Goal: Navigation & Orientation: Find specific page/section

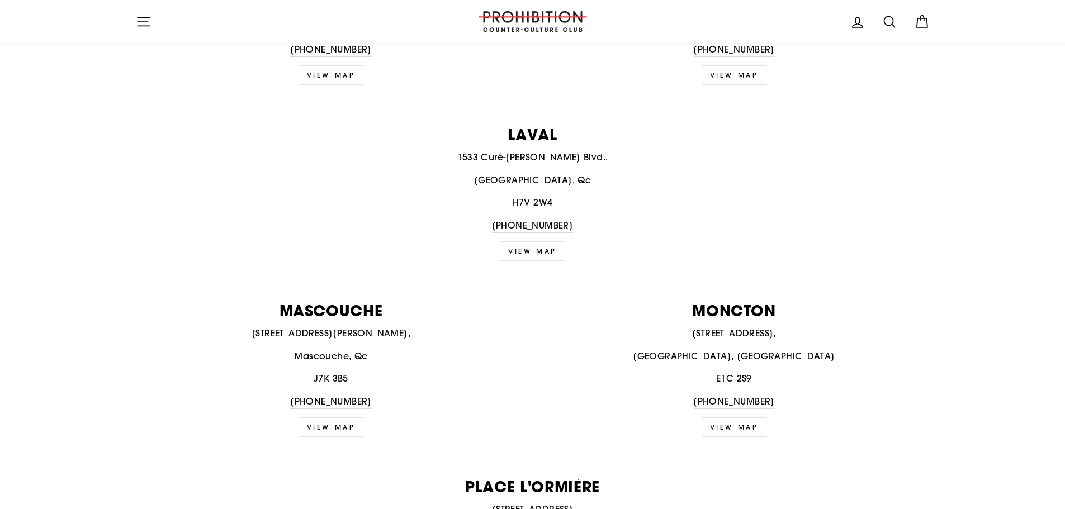
scroll to position [782, 0]
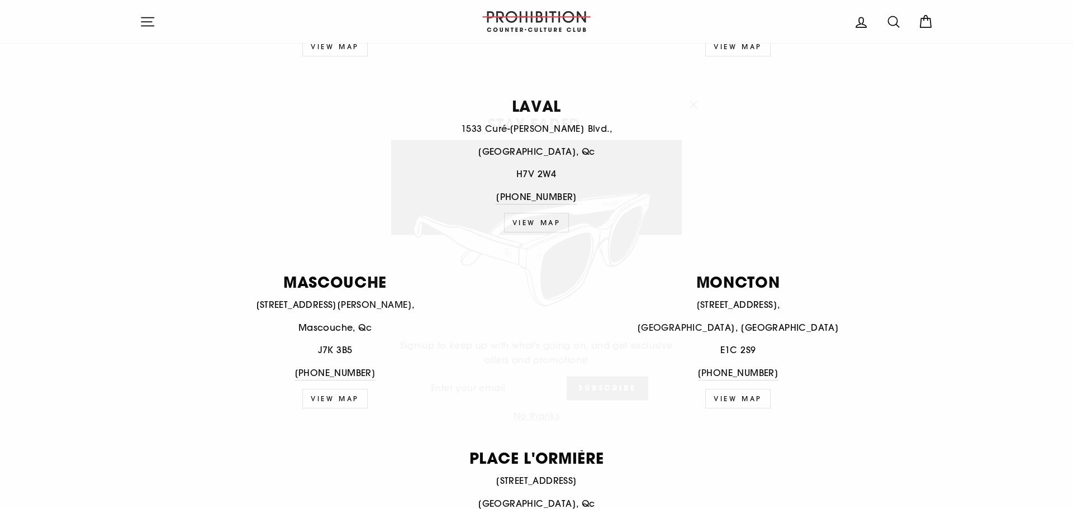
click at [692, 94] on icon "button" at bounding box center [694, 89] width 16 height 16
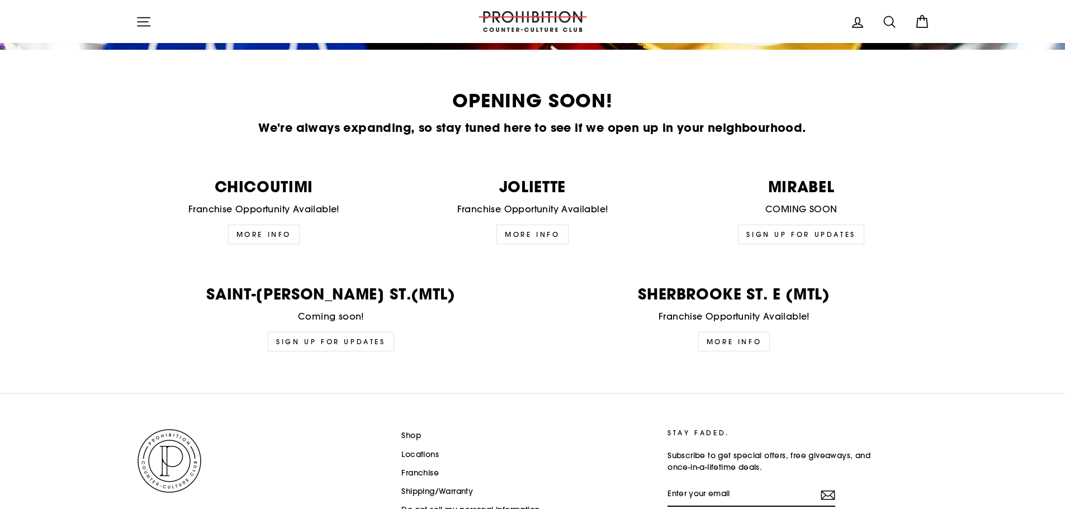
scroll to position [2715, 0]
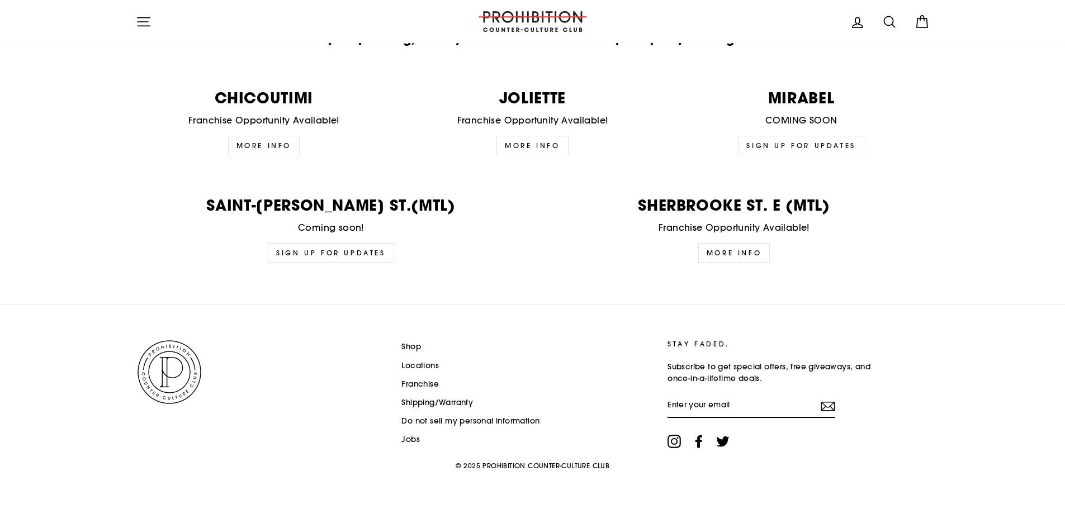
click at [417, 347] on link "Shop" at bounding box center [411, 347] width 20 height 17
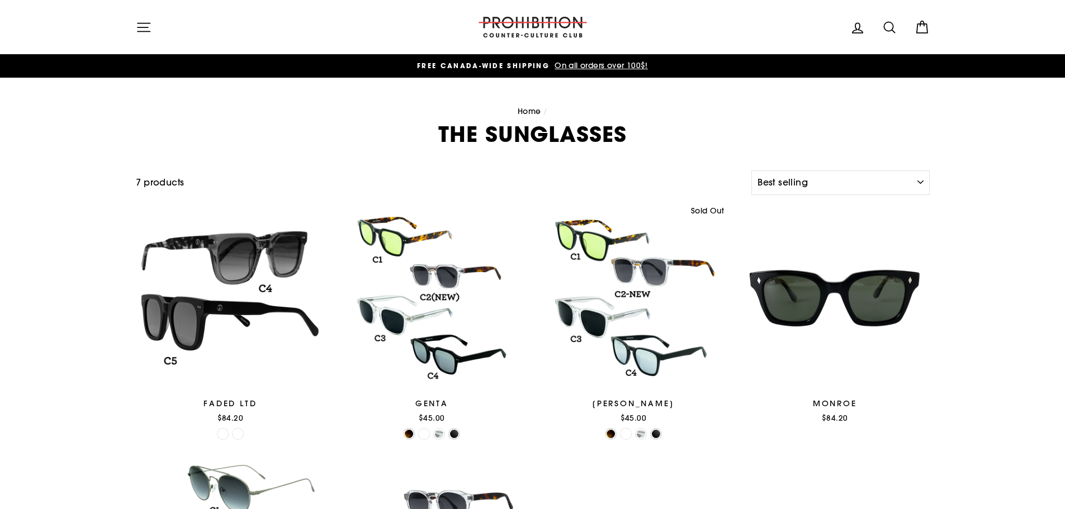
select select "best-selling"
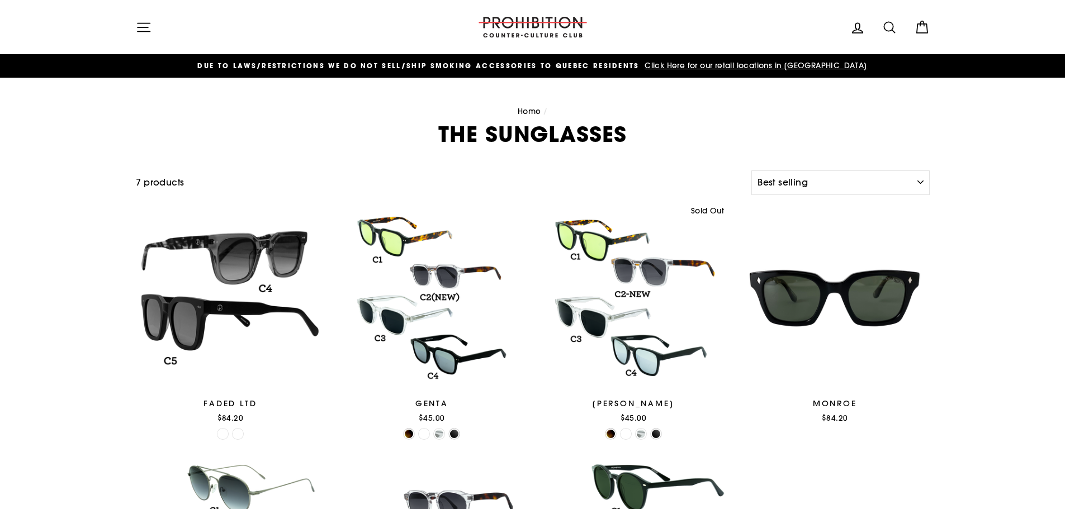
click at [534, 112] on link "Home" at bounding box center [528, 111] width 23 height 10
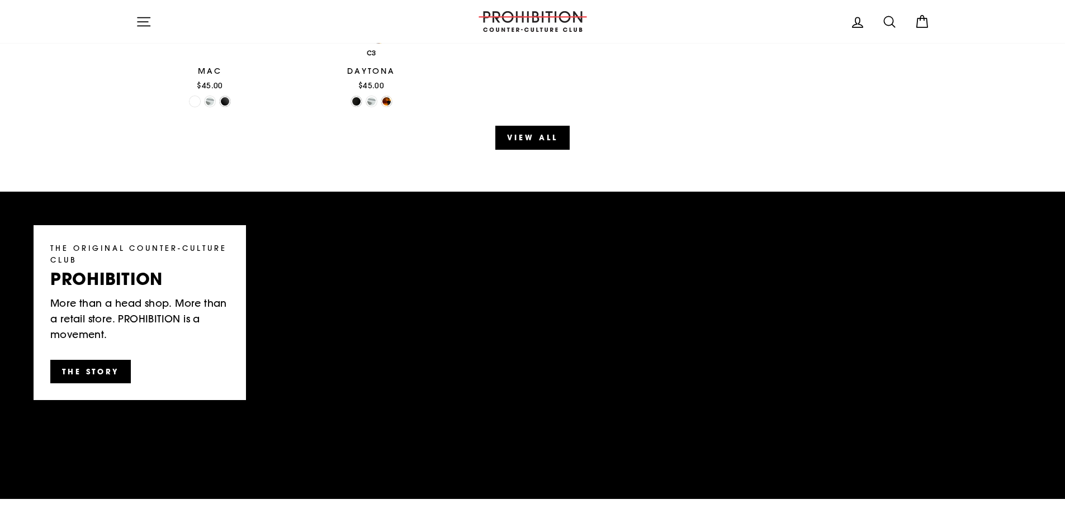
scroll to position [1285, 0]
